Goal: Communication & Community: Connect with others

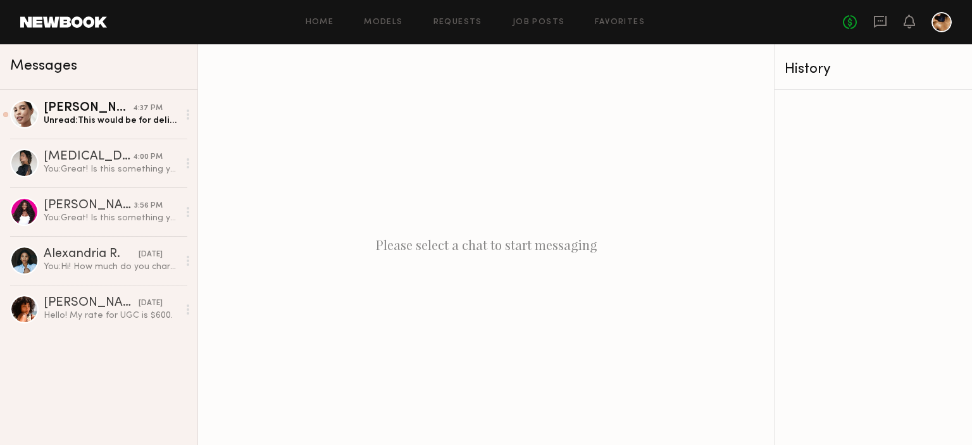
click at [123, 113] on div "[PERSON_NAME]" at bounding box center [88, 108] width 89 height 13
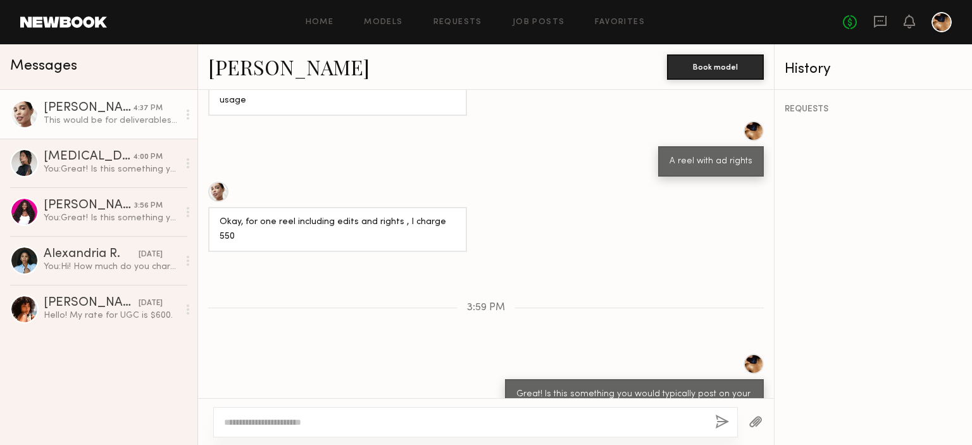
scroll to position [591, 0]
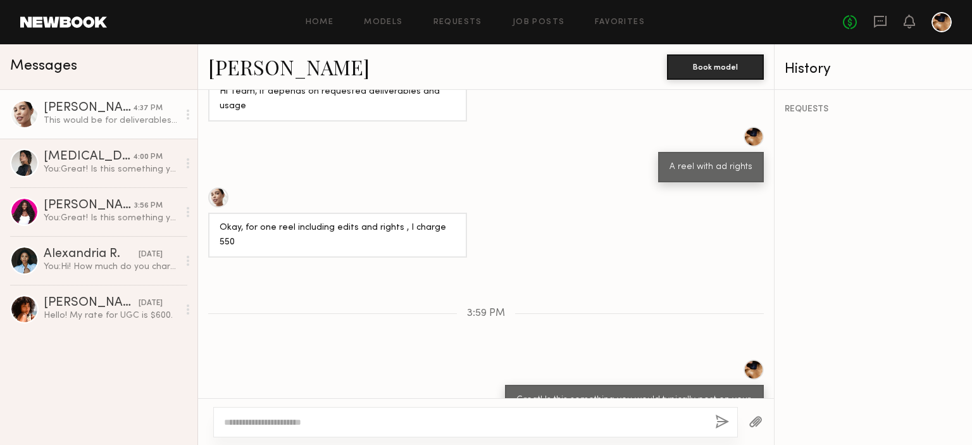
click at [240, 70] on link "[PERSON_NAME]" at bounding box center [288, 66] width 161 height 27
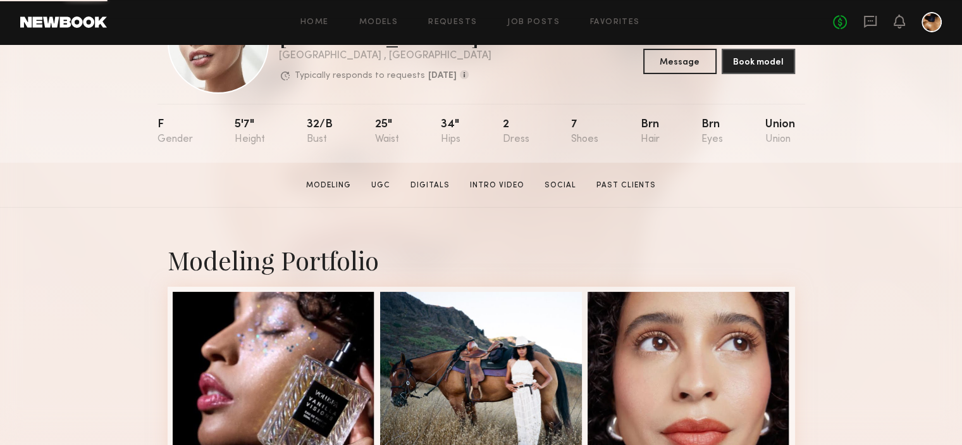
scroll to position [84, 0]
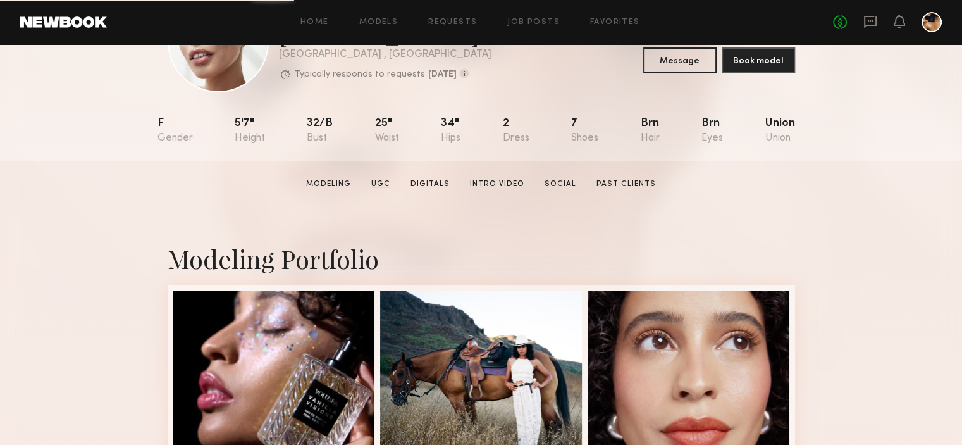
click at [390, 189] on link "UGC" at bounding box center [380, 183] width 29 height 11
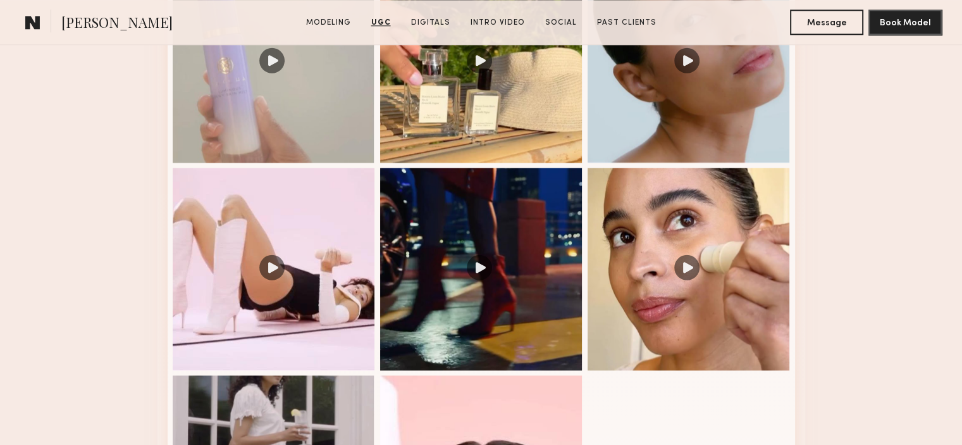
scroll to position [1627, 0]
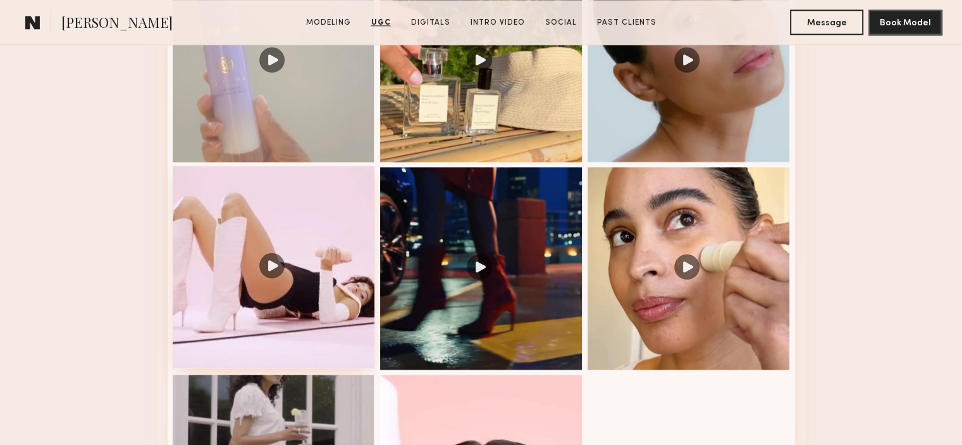
click at [292, 265] on div at bounding box center [274, 267] width 202 height 202
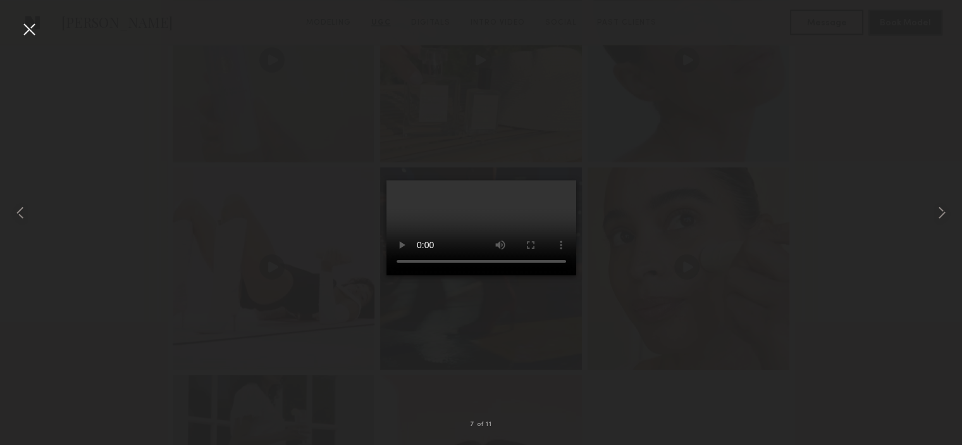
click at [34, 28] on div at bounding box center [29, 29] width 20 height 20
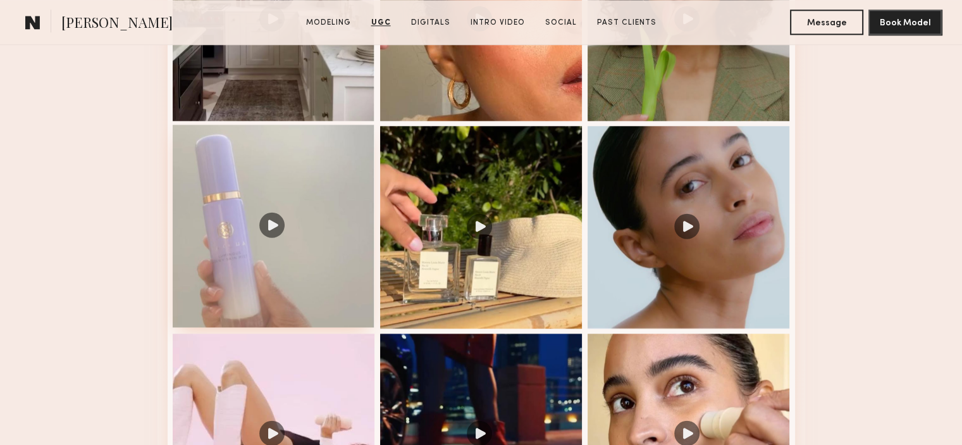
scroll to position [1463, 0]
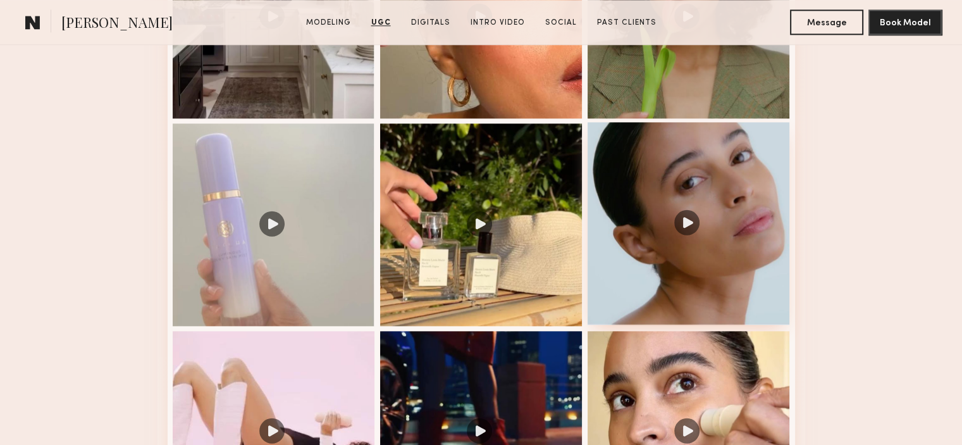
click at [652, 250] on div at bounding box center [689, 223] width 202 height 202
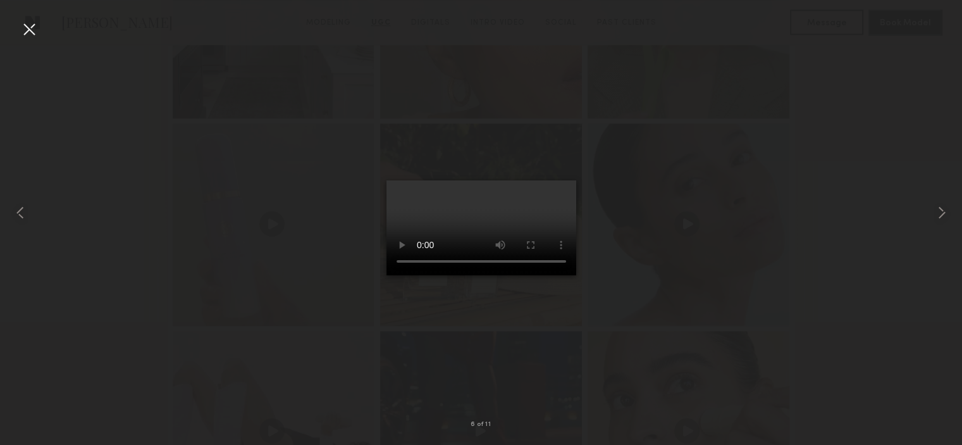
click at [25, 27] on div at bounding box center [29, 29] width 20 height 20
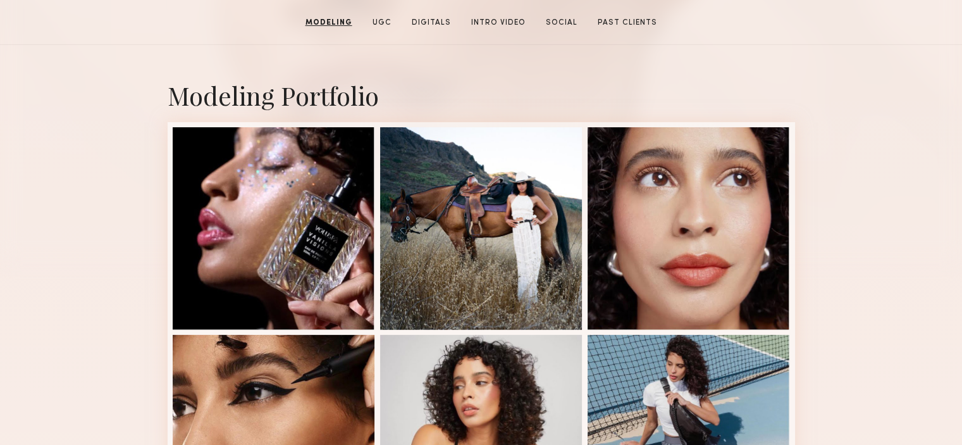
scroll to position [139, 0]
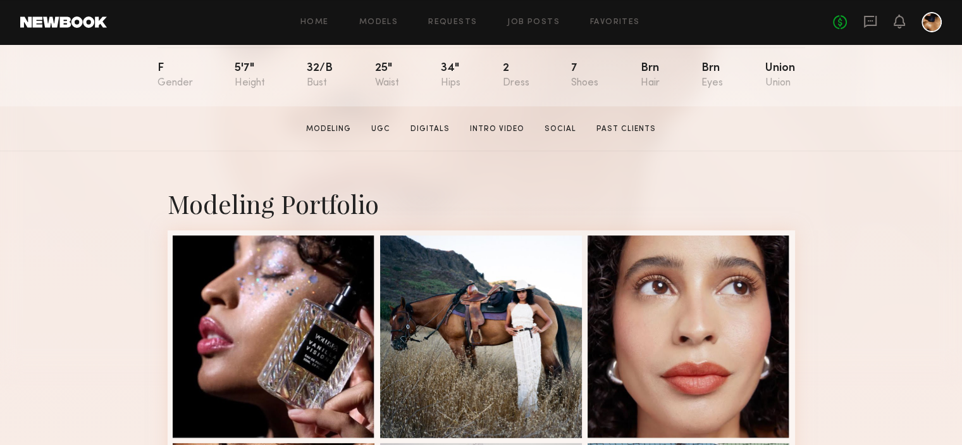
click at [491, 139] on section "[PERSON_NAME] Modeling UGC Digitals Intro Video Social Past Clients Message Boo…" at bounding box center [481, 128] width 962 height 45
click at [491, 134] on link "Intro Video" at bounding box center [497, 128] width 65 height 11
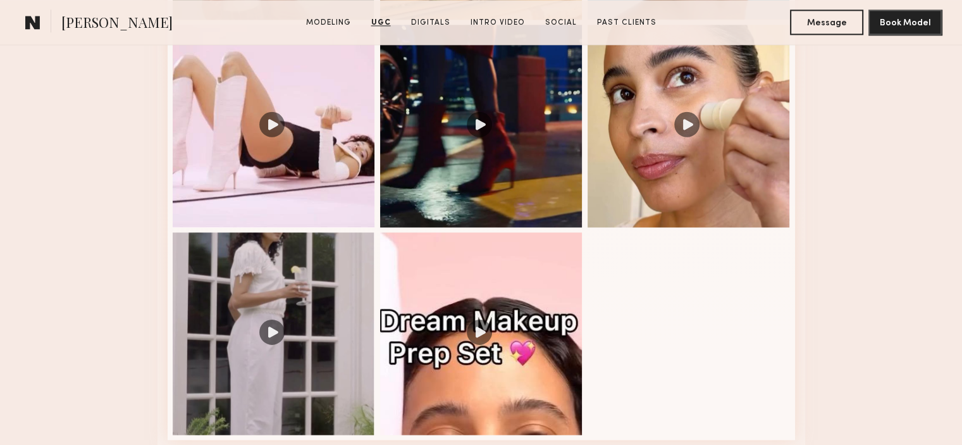
scroll to position [1531, 0]
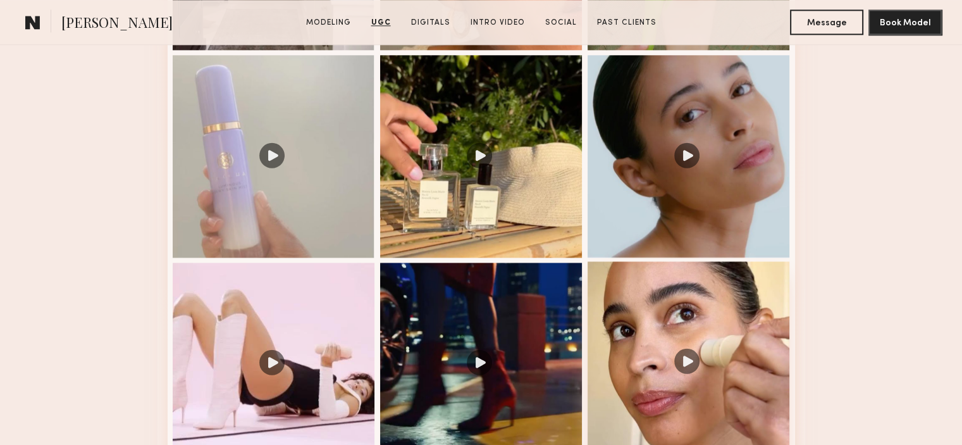
click at [654, 308] on div at bounding box center [689, 362] width 202 height 202
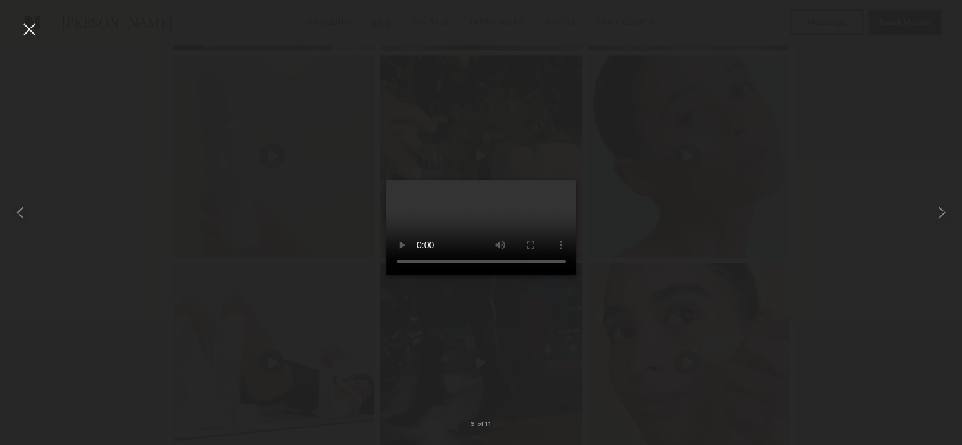
click at [23, 24] on div at bounding box center [29, 29] width 20 height 20
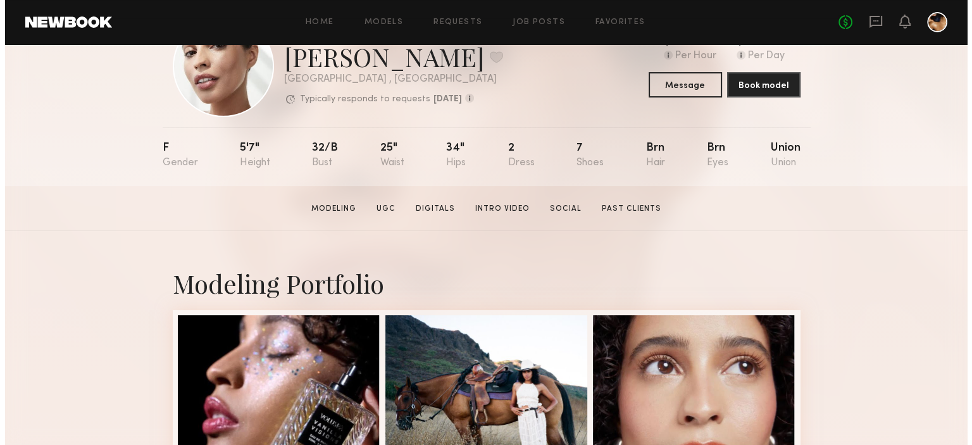
scroll to position [0, 0]
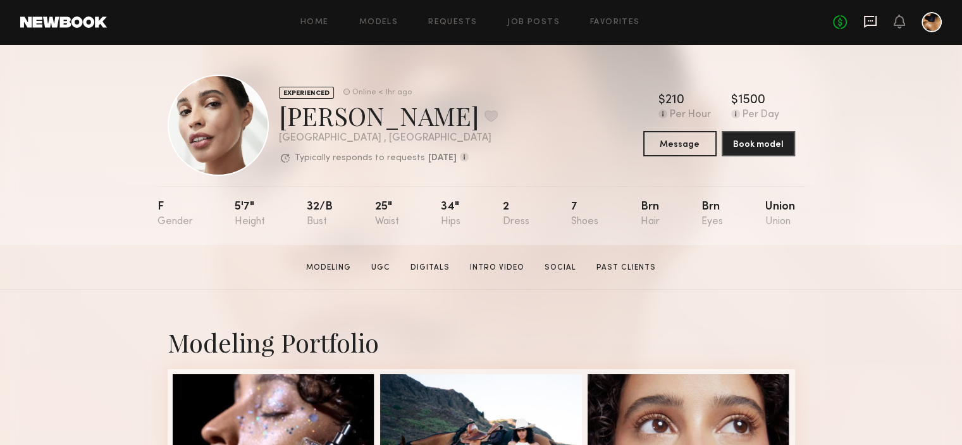
click at [867, 25] on icon at bounding box center [870, 22] width 13 height 12
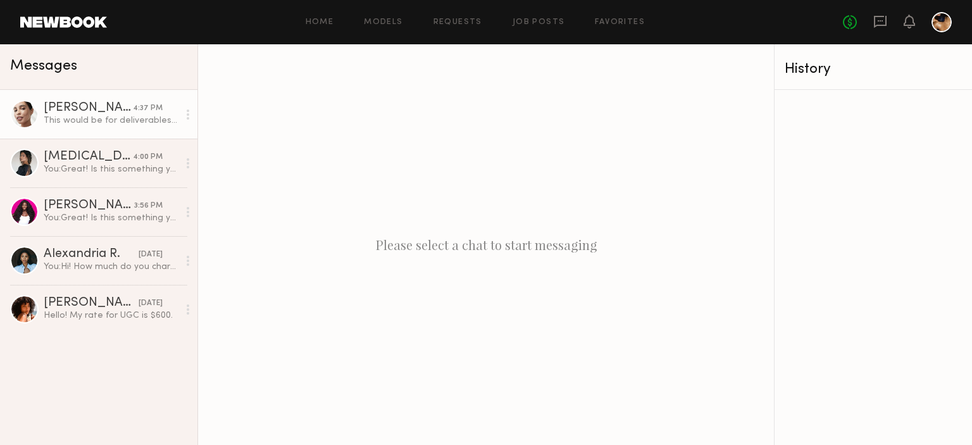
click at [85, 106] on div "[PERSON_NAME]" at bounding box center [88, 108] width 89 height 13
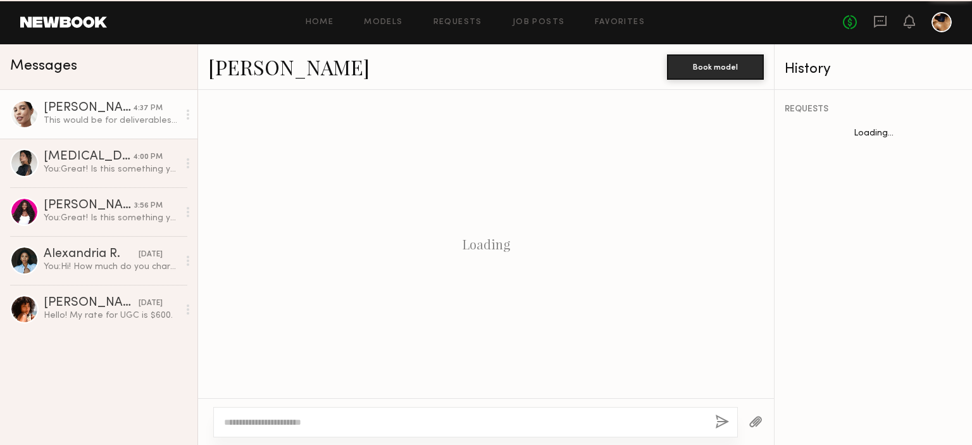
scroll to position [653, 0]
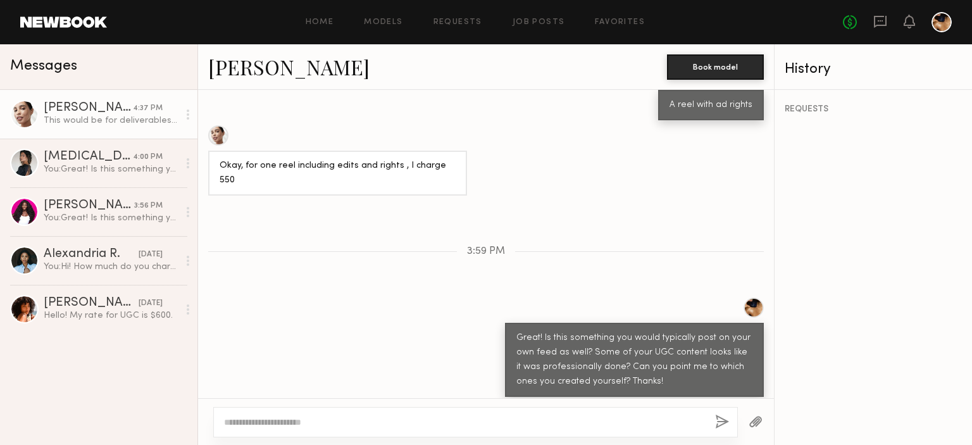
click at [295, 427] on textarea at bounding box center [464, 422] width 481 height 13
